Goal: Task Accomplishment & Management: Use online tool/utility

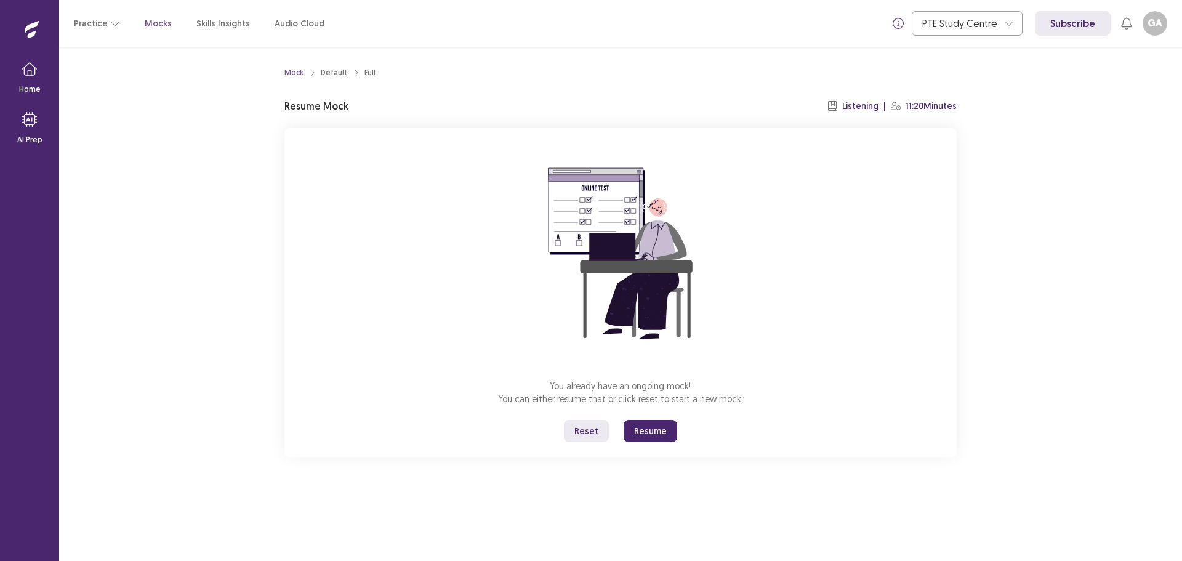
click at [654, 430] on button "Resume" at bounding box center [651, 431] width 54 height 22
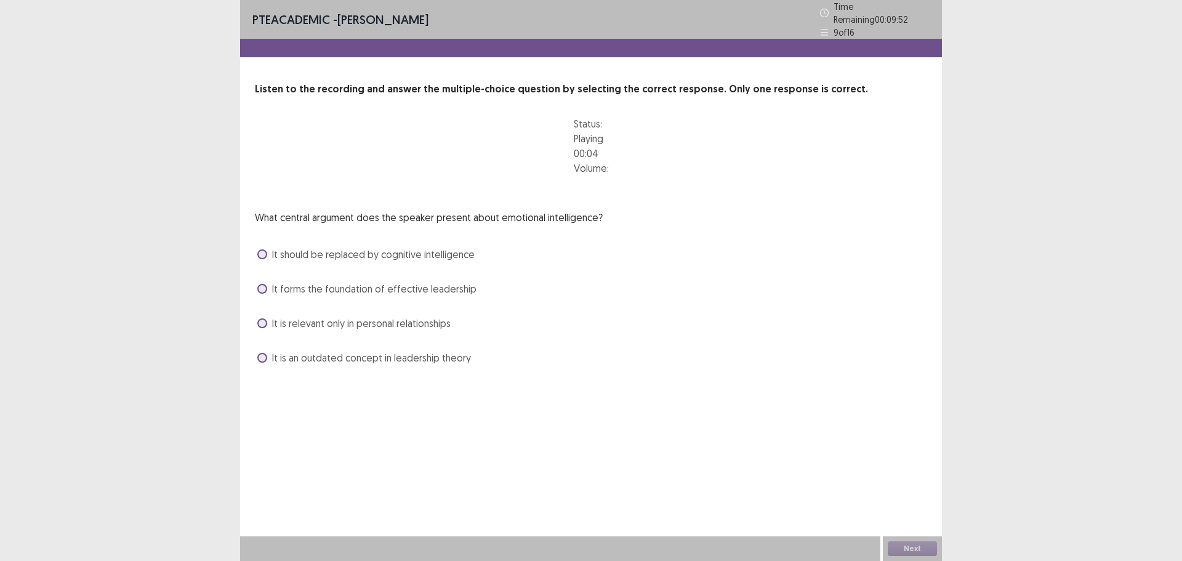
click at [609, 176] on div at bounding box center [591, 181] width 35 height 10
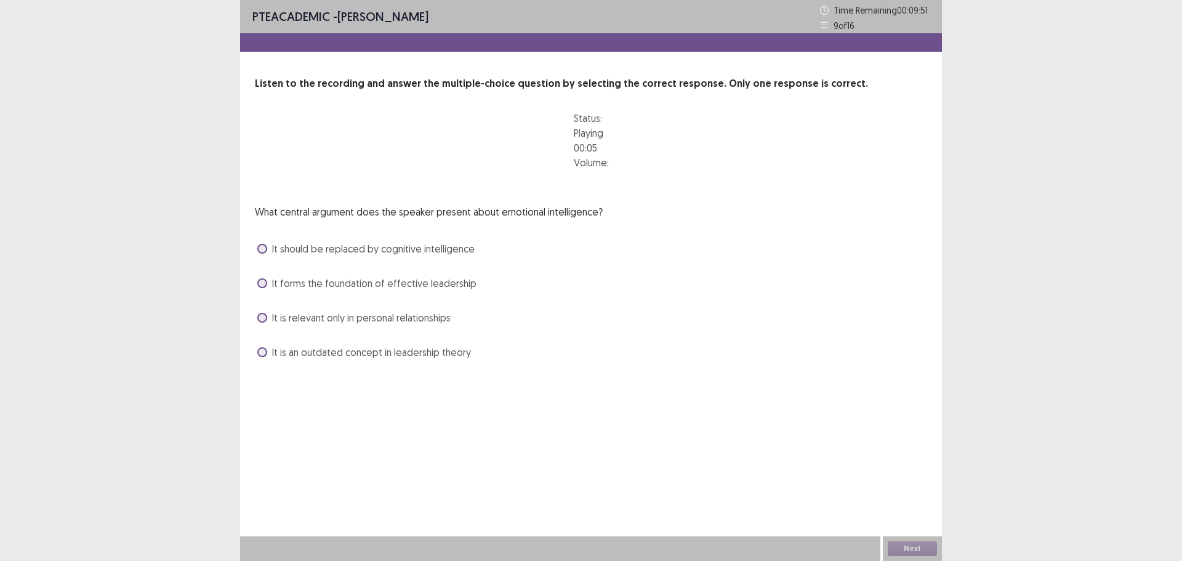
click at [609, 171] on div at bounding box center [591, 175] width 35 height 10
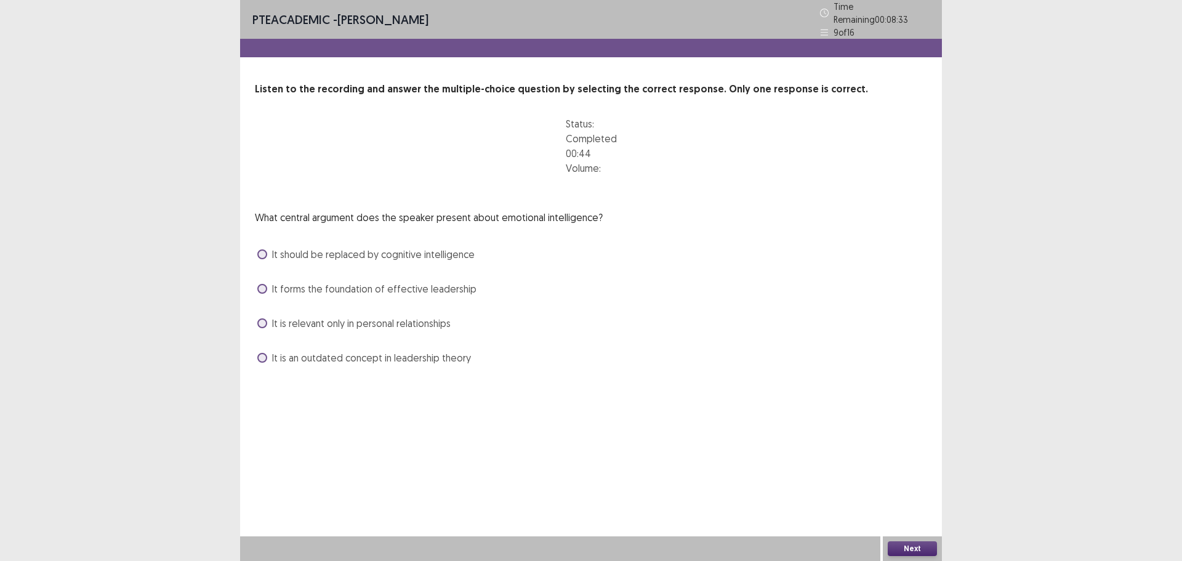
click at [264, 288] on span at bounding box center [262, 289] width 10 height 10
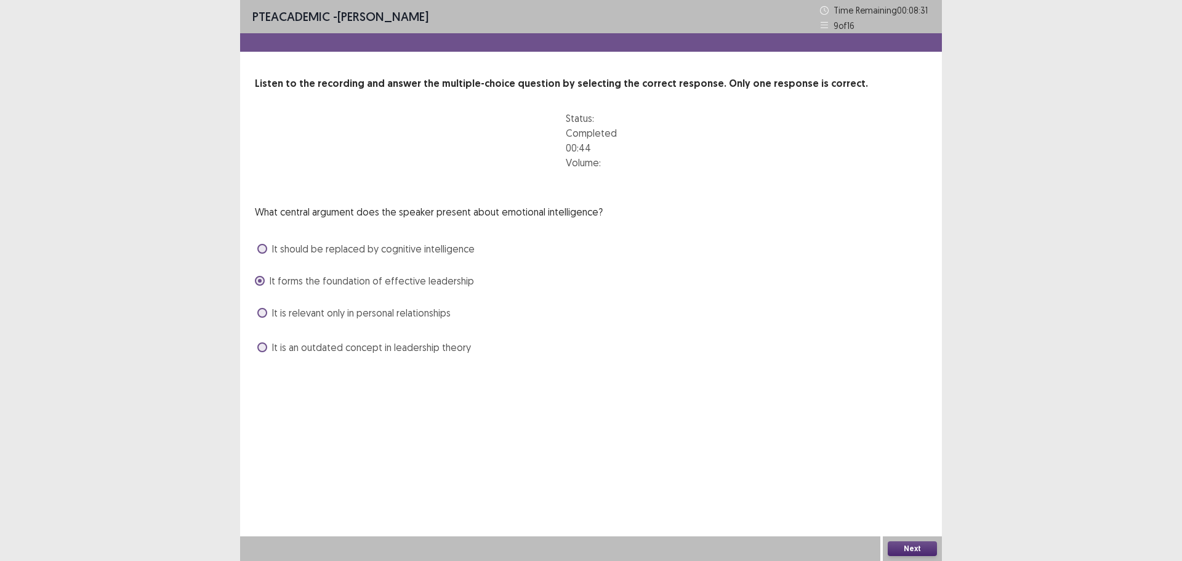
click at [916, 549] on button "Next" at bounding box center [912, 548] width 49 height 15
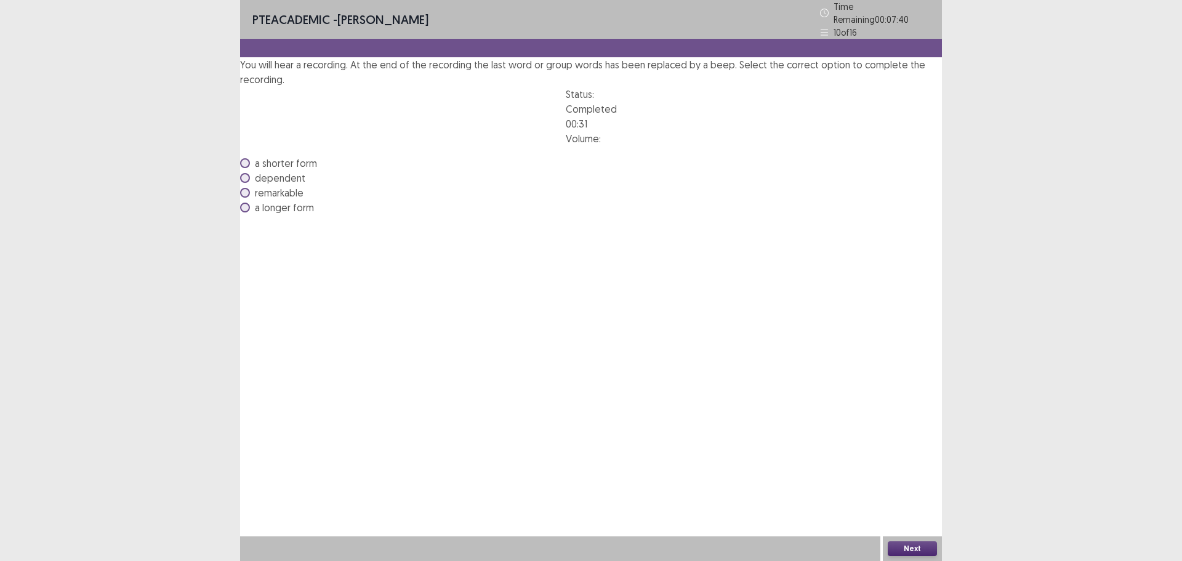
click at [250, 198] on span at bounding box center [245, 193] width 10 height 10
click at [926, 551] on button "Next" at bounding box center [912, 548] width 49 height 15
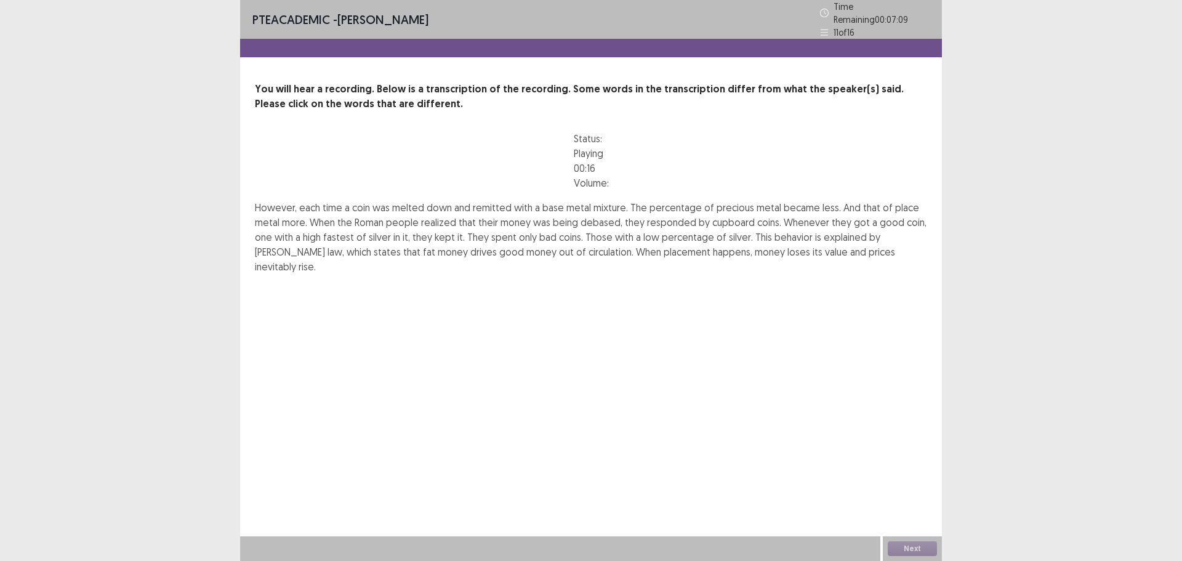
drag, startPoint x: 869, startPoint y: 231, endPoint x: 885, endPoint y: 233, distance: 16.1
click at [885, 233] on p "However, each time a coin was melted down and remitted with a base metal mixtur…" at bounding box center [591, 237] width 672 height 74
click at [895, 214] on span "place" at bounding box center [907, 207] width 24 height 12
click at [337, 243] on span "fastest" at bounding box center [338, 237] width 31 height 12
click at [423, 258] on span "fat" at bounding box center [429, 252] width 12 height 12
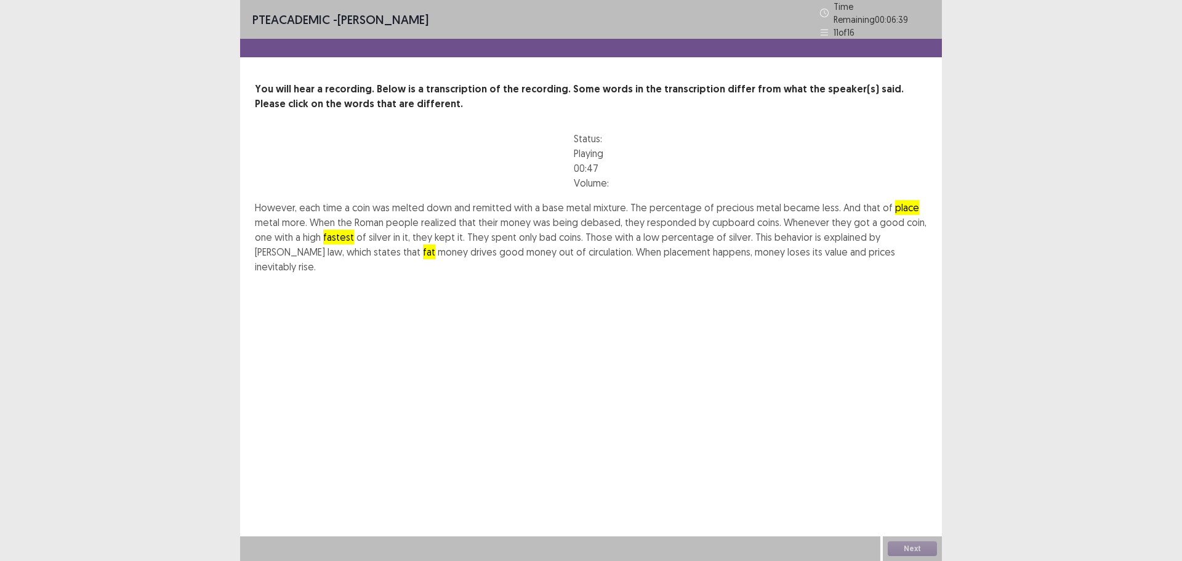
click at [664, 258] on span "placement" at bounding box center [687, 252] width 47 height 12
click at [907, 546] on button "Next" at bounding box center [912, 548] width 49 height 15
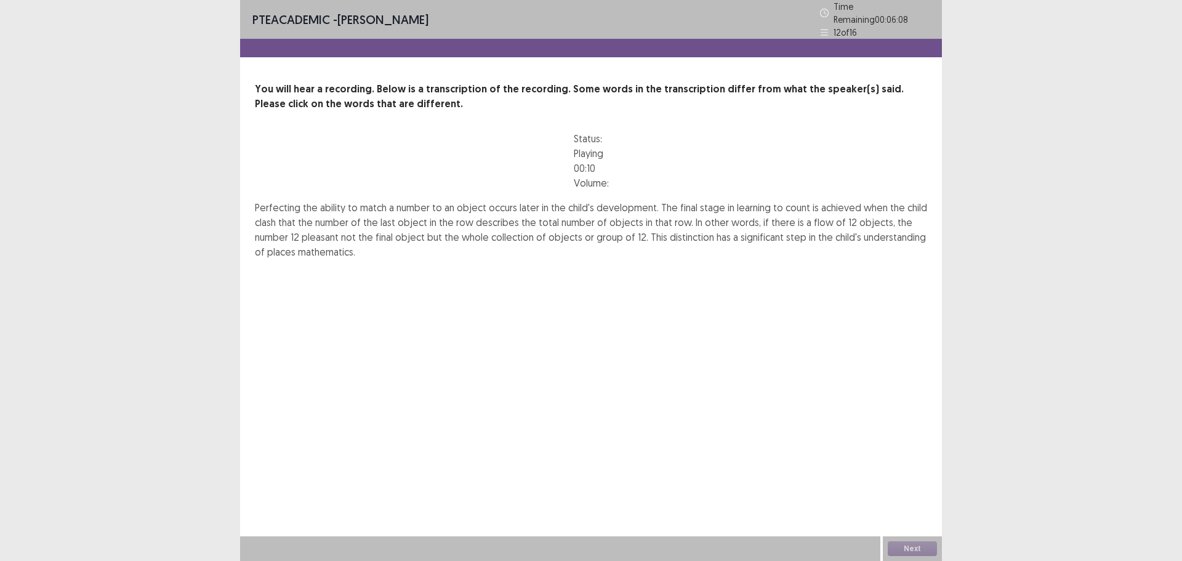
click at [271, 228] on span "clash" at bounding box center [265, 222] width 21 height 12
click at [818, 228] on span "flow" at bounding box center [824, 222] width 20 height 12
click at [279, 258] on span "places" at bounding box center [281, 252] width 28 height 12
click at [912, 547] on button "Next" at bounding box center [912, 548] width 49 height 15
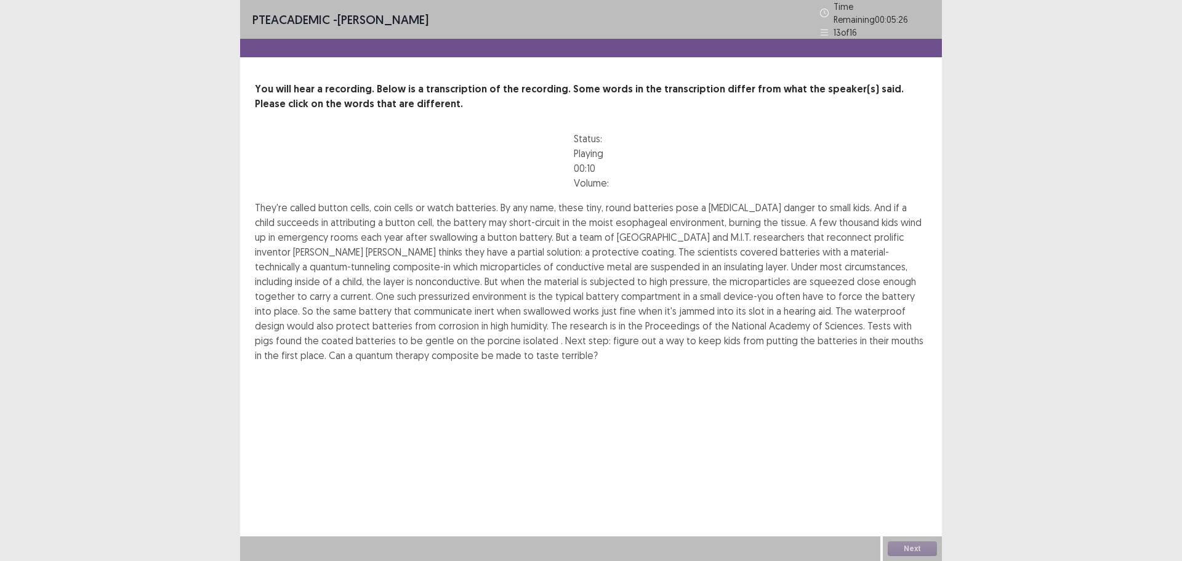
click at [347, 228] on span "attributing" at bounding box center [353, 222] width 45 height 12
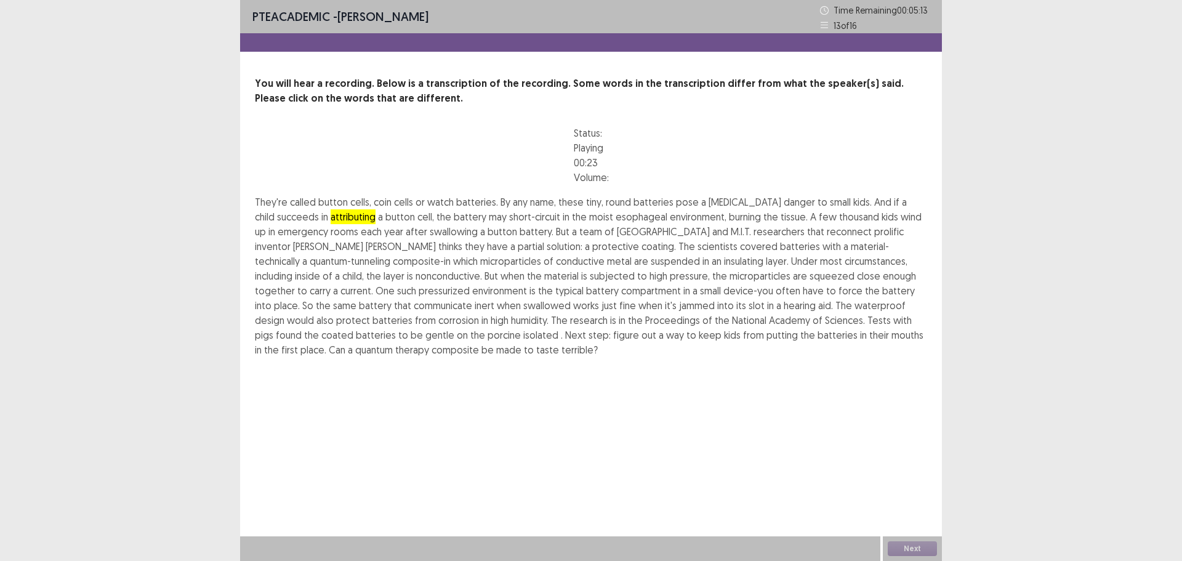
click at [827, 238] on span "reconnect" at bounding box center [849, 231] width 45 height 12
click at [475, 312] on span "inert" at bounding box center [485, 305] width 20 height 12
click at [523, 341] on span "isolated" at bounding box center [540, 335] width 35 height 12
click at [429, 356] on span "therapy" at bounding box center [412, 350] width 34 height 12
click at [562, 356] on span "terrible?" at bounding box center [580, 350] width 36 height 12
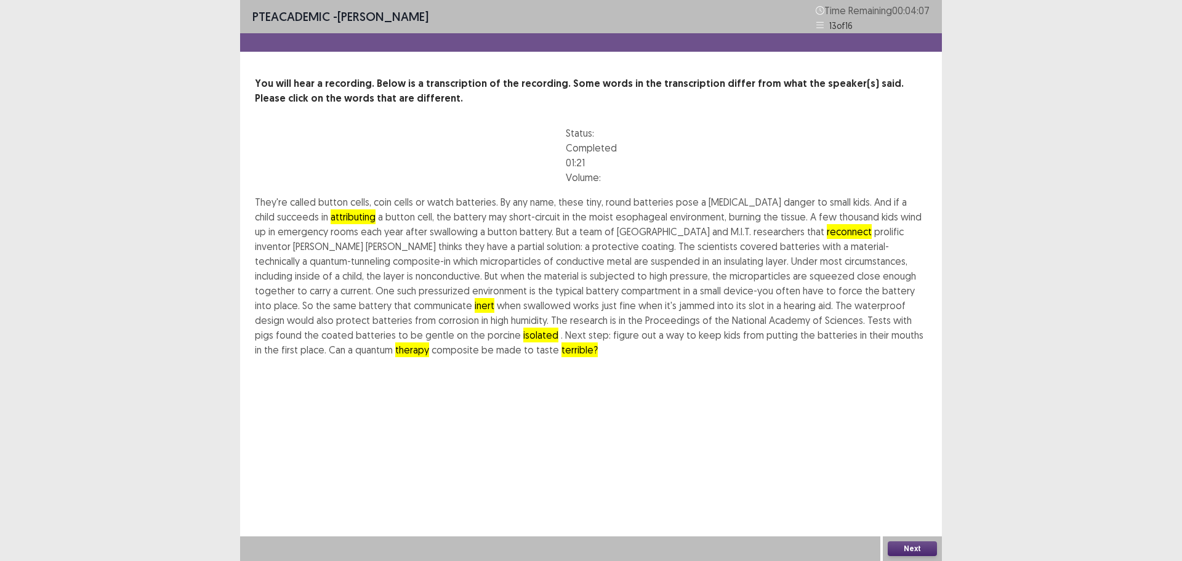
click at [921, 552] on button "Next" at bounding box center [912, 548] width 49 height 15
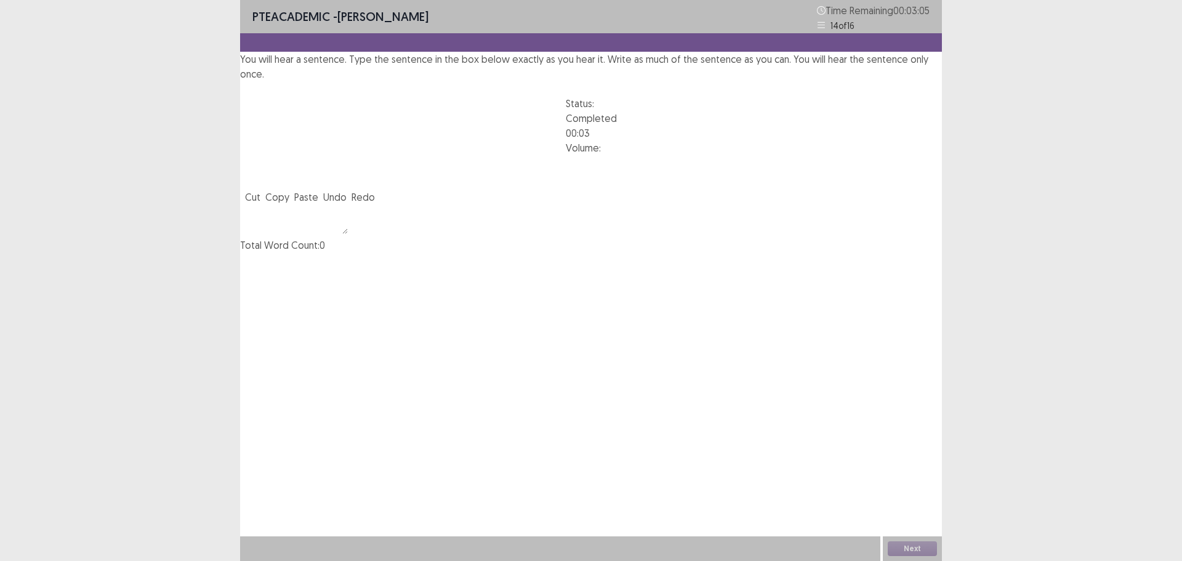
click at [348, 234] on textarea at bounding box center [294, 219] width 108 height 30
type textarea "*"
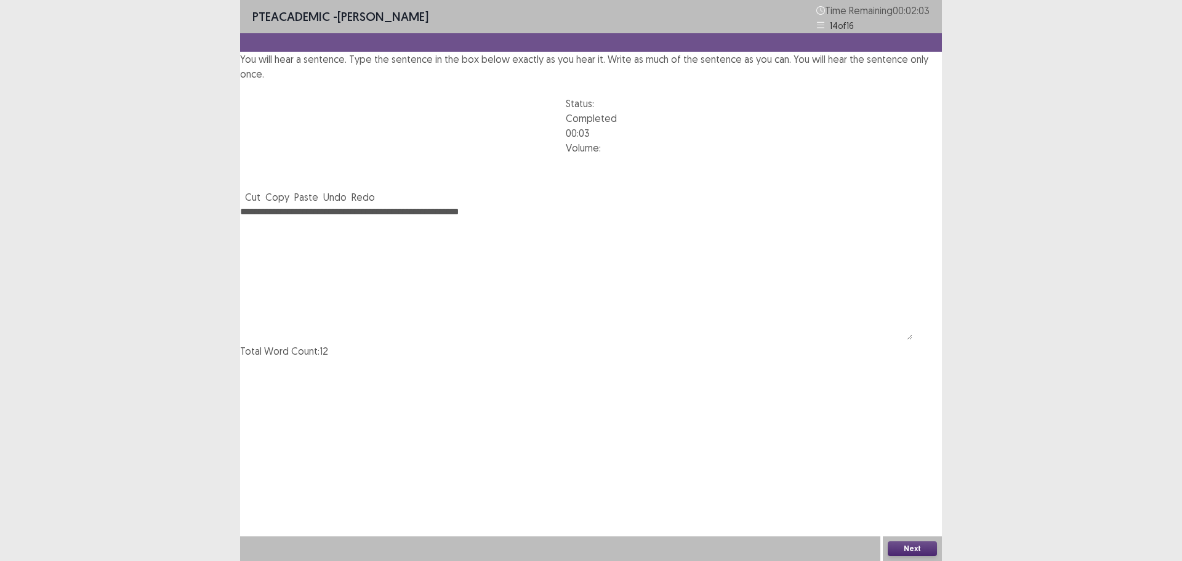
type textarea "**********"
click at [902, 546] on button "Next" at bounding box center [912, 548] width 49 height 15
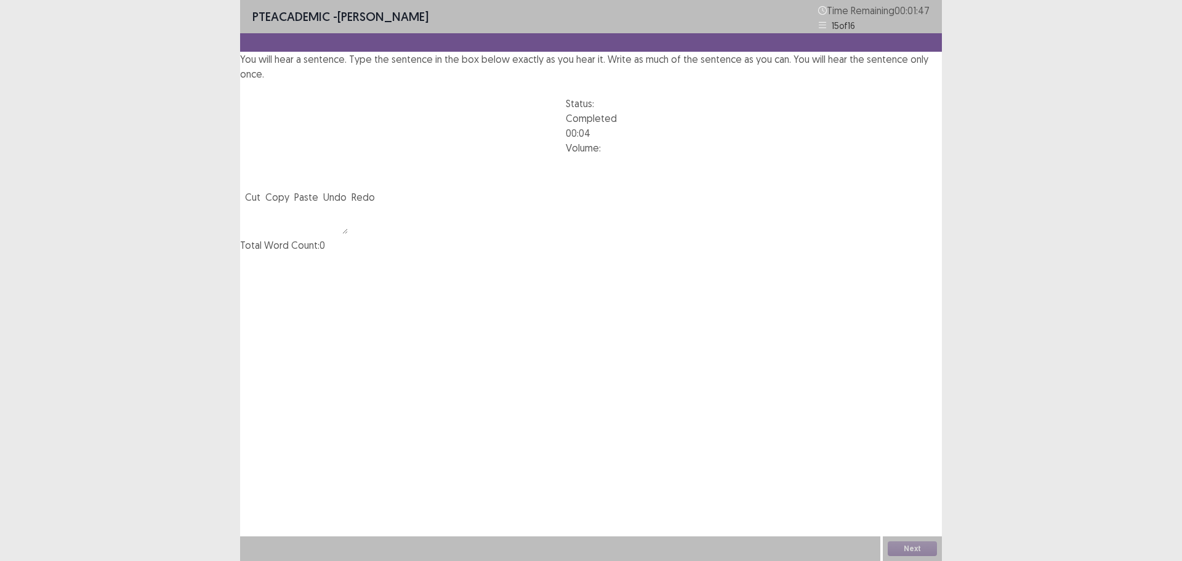
click at [348, 234] on textarea at bounding box center [294, 219] width 108 height 30
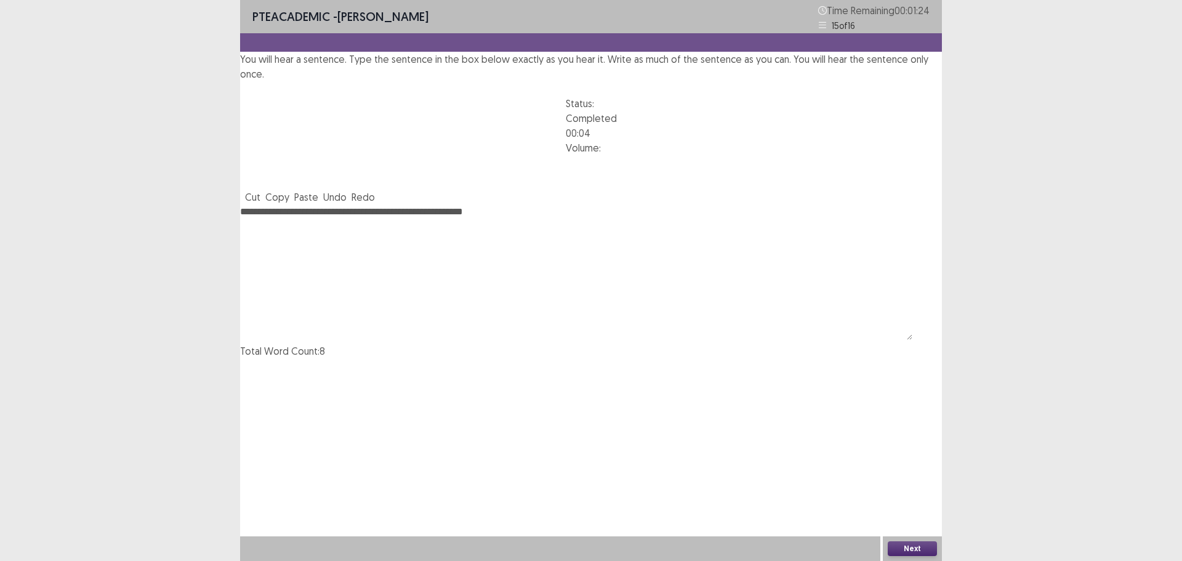
click at [341, 252] on textarea "**********" at bounding box center [576, 271] width 672 height 135
click at [383, 252] on textarea "**********" at bounding box center [576, 271] width 672 height 135
click at [267, 250] on textarea "**********" at bounding box center [576, 271] width 672 height 135
click at [421, 252] on textarea "**********" at bounding box center [576, 271] width 672 height 135
type textarea "**********"
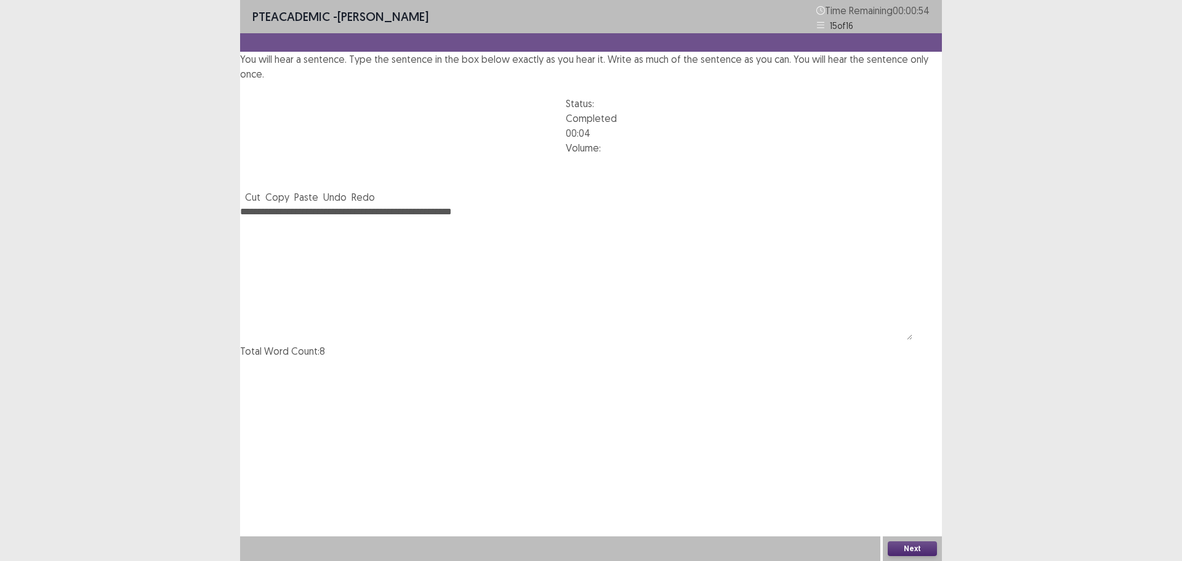
click at [928, 549] on button "Next" at bounding box center [912, 548] width 49 height 15
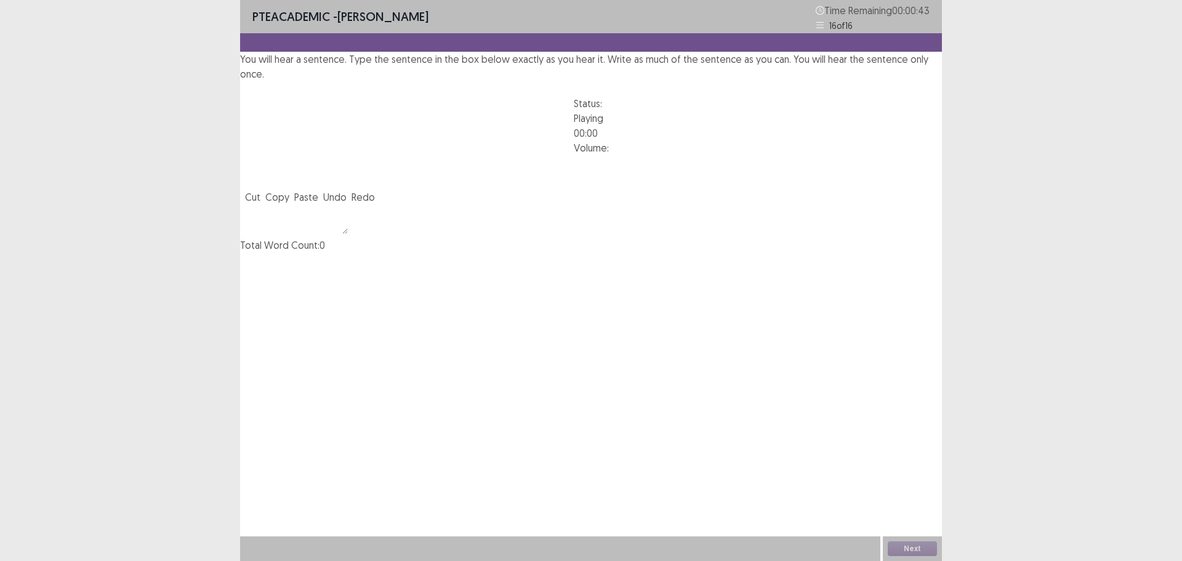
click at [348, 234] on textarea at bounding box center [294, 219] width 108 height 30
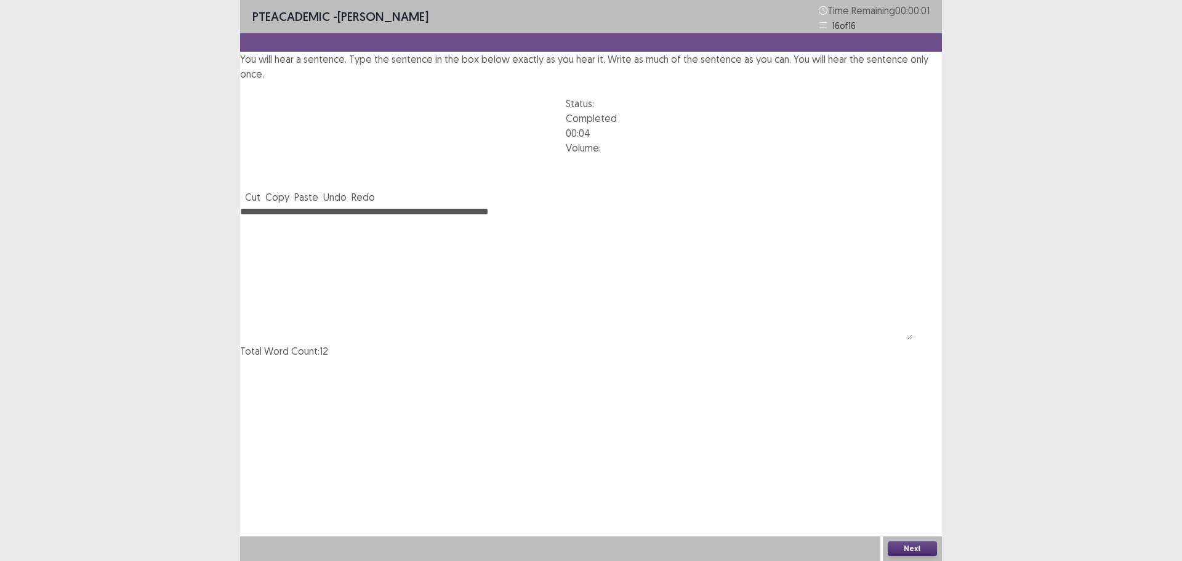
type textarea "**********"
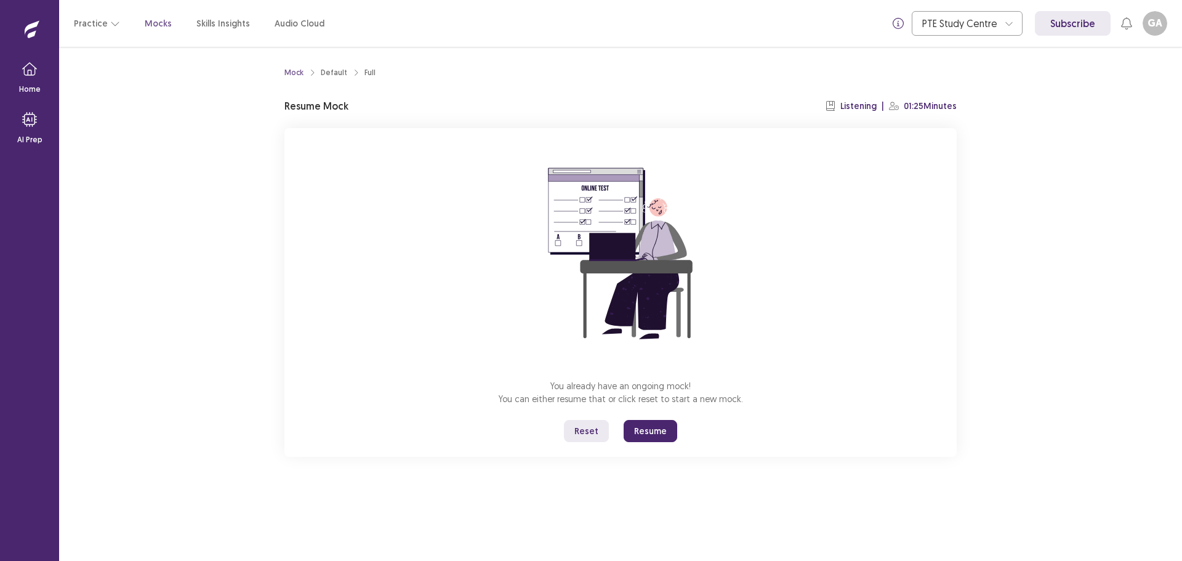
click at [657, 425] on button "Resume" at bounding box center [651, 431] width 54 height 22
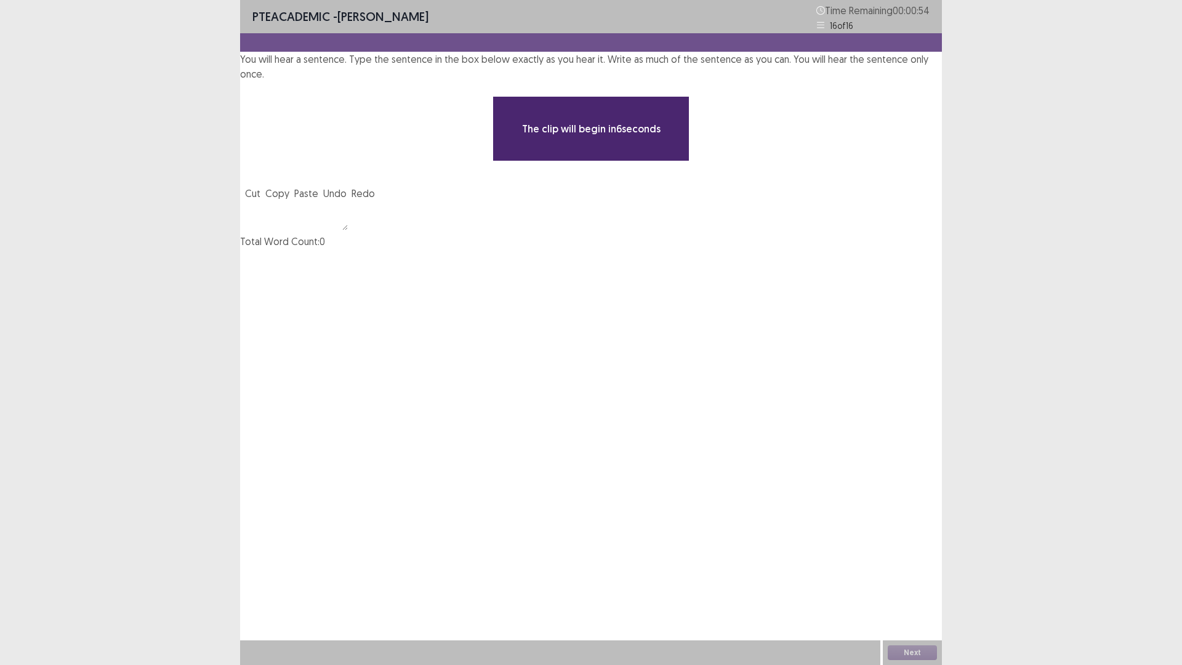
click at [348, 230] on textarea at bounding box center [294, 216] width 108 height 30
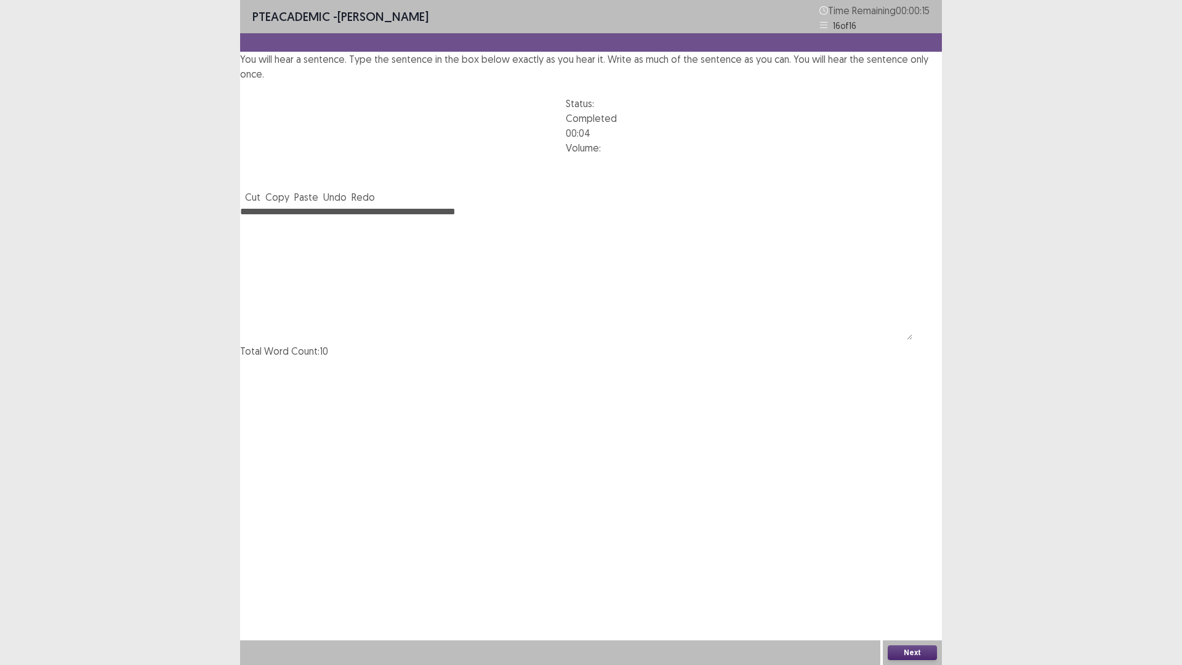
type textarea "**********"
click at [927, 560] on button "Next" at bounding box center [912, 652] width 49 height 15
